Goal: Entertainment & Leisure: Consume media (video, audio)

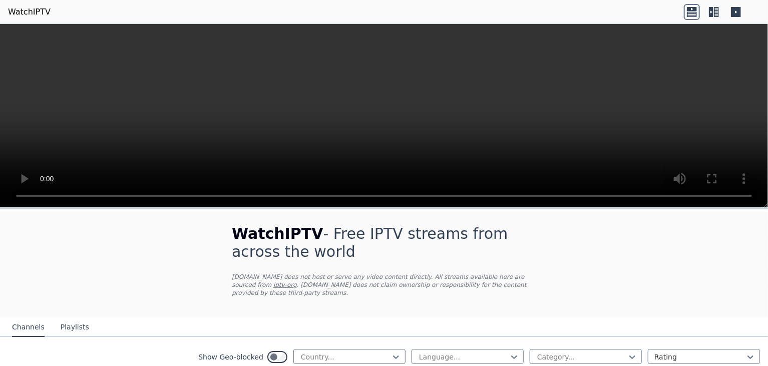
scroll to position [250, 0]
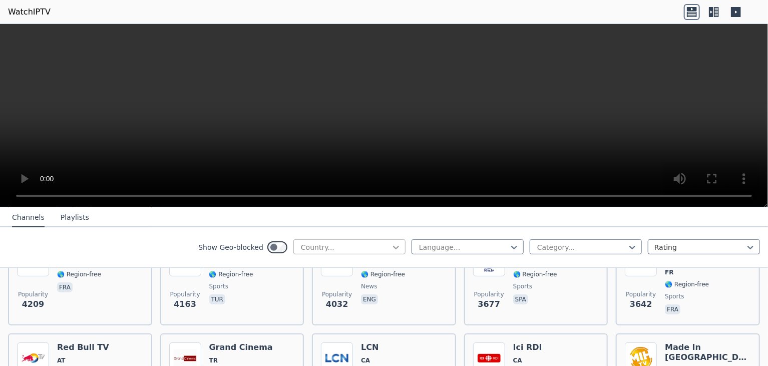
click at [392, 245] on icon at bounding box center [396, 247] width 10 height 10
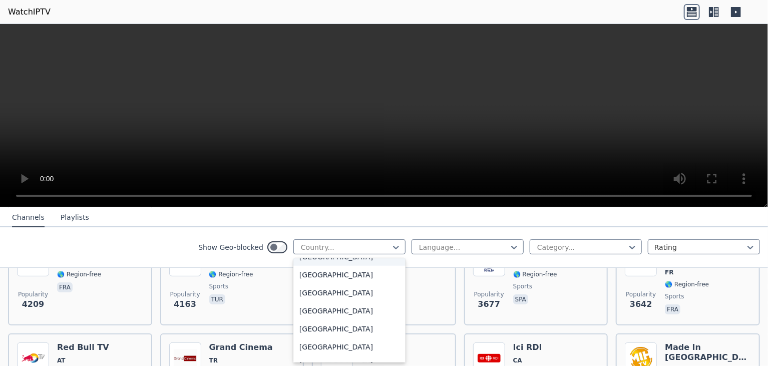
scroll to position [451, 0]
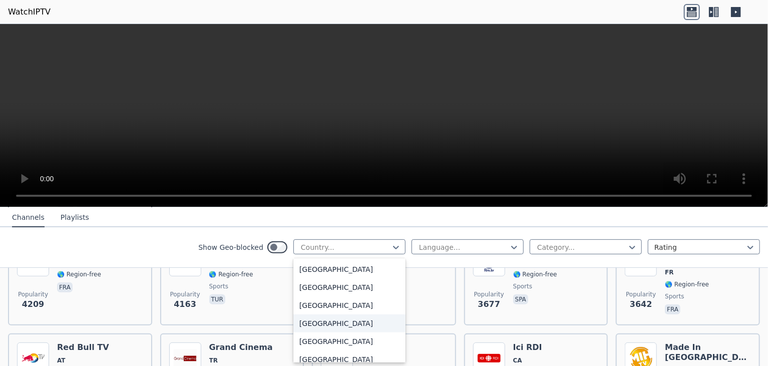
click at [318, 324] on div "[GEOGRAPHIC_DATA]" at bounding box center [349, 323] width 112 height 18
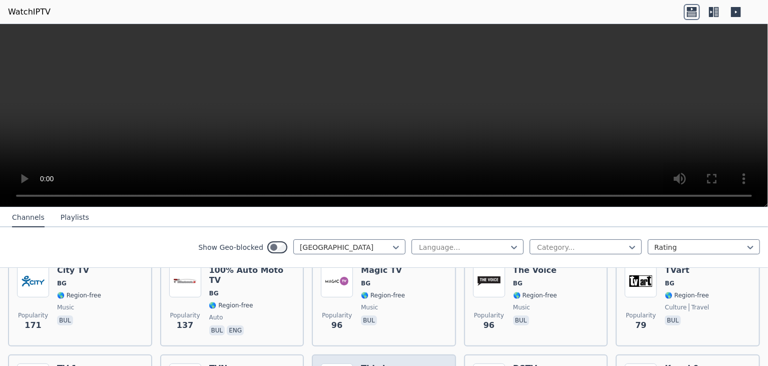
scroll to position [179, 0]
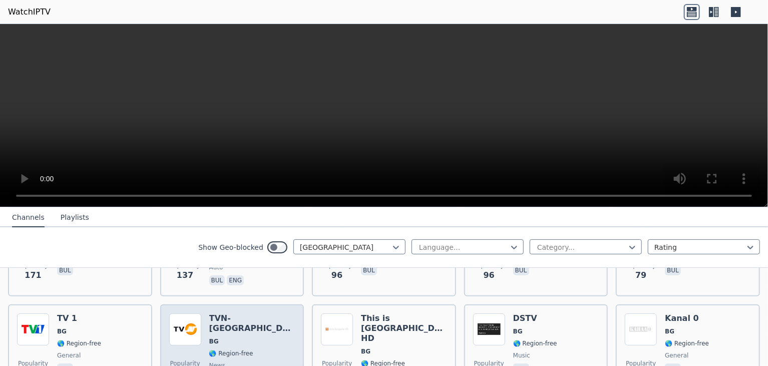
click at [250, 315] on div "TVN-[GEOGRAPHIC_DATA] BG 🌎 Region-free news bul" at bounding box center [252, 354] width 86 height 82
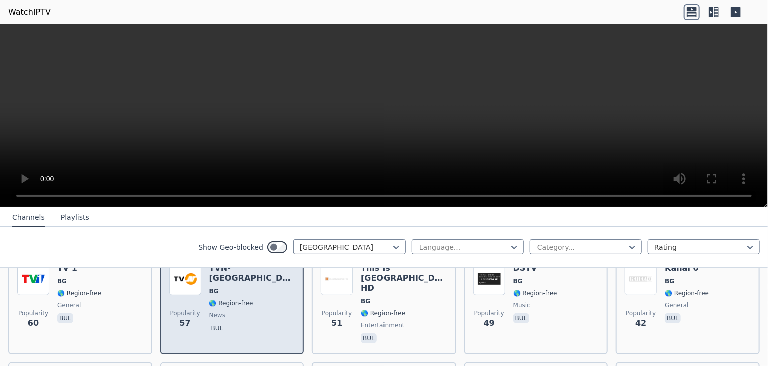
click at [221, 311] on span "news" at bounding box center [252, 315] width 86 height 8
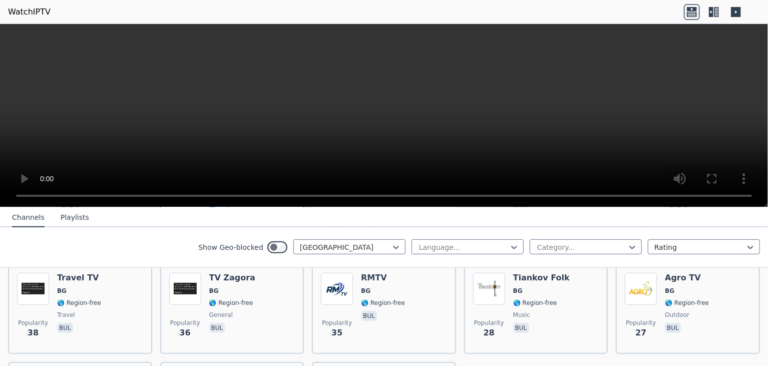
scroll to position [329, 0]
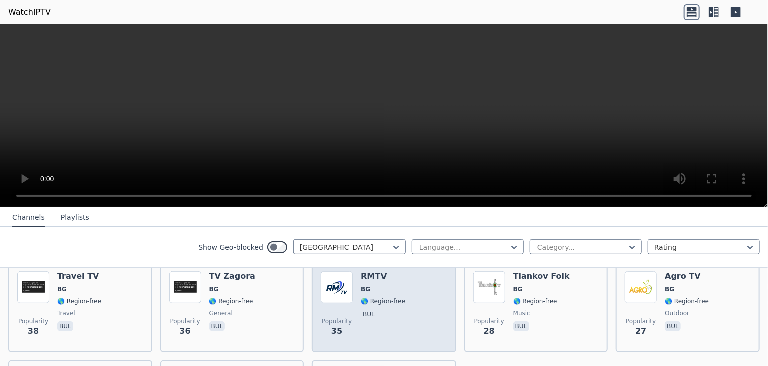
click at [386, 309] on span "bul" at bounding box center [383, 315] width 44 height 12
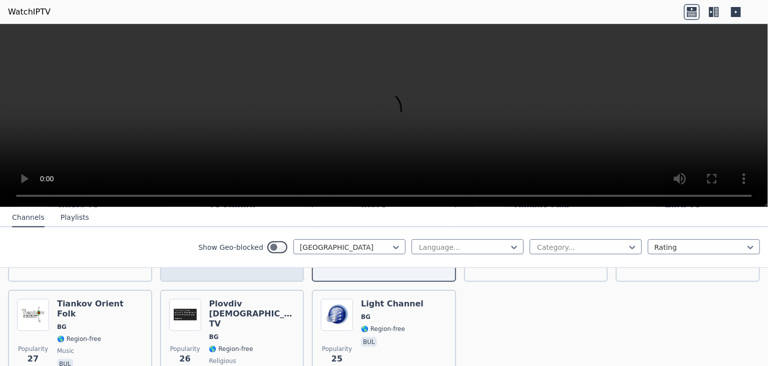
scroll to position [435, 0]
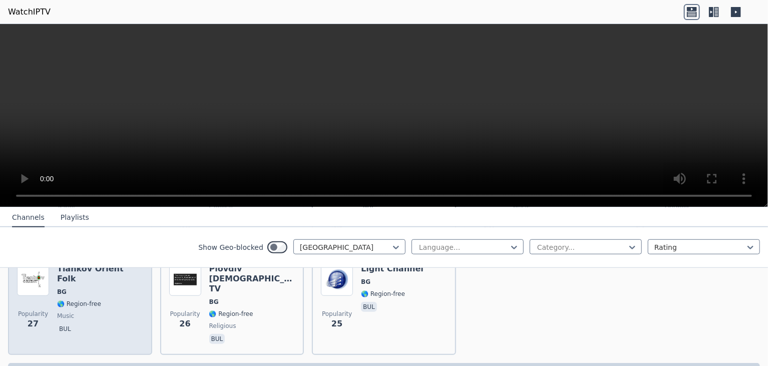
click at [124, 324] on span "bul" at bounding box center [100, 330] width 86 height 12
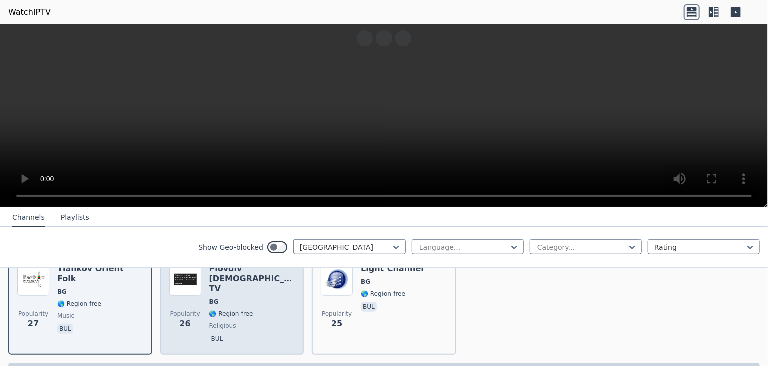
click at [238, 334] on span "bul" at bounding box center [252, 340] width 86 height 12
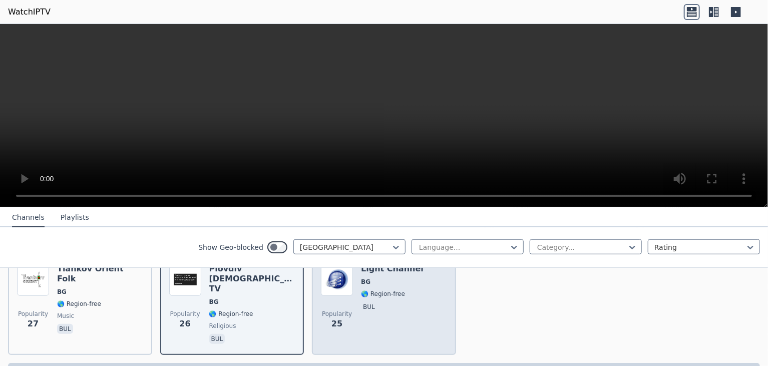
click at [380, 310] on div "Light Channel BG 🌎 Region-free bul" at bounding box center [392, 305] width 63 height 82
